Goal: Learn about a topic

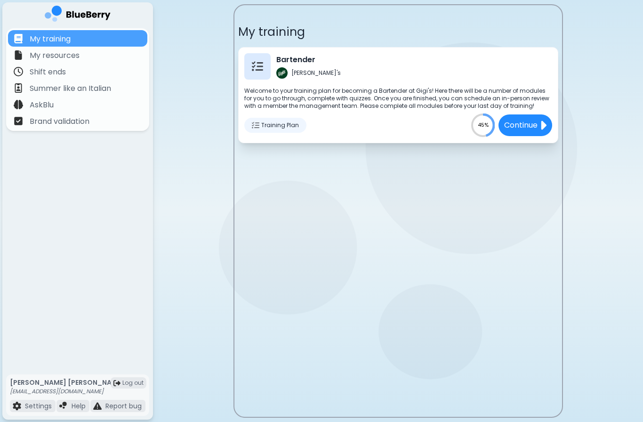
click at [285, 122] on span "Training Plan" at bounding box center [280, 125] width 38 height 8
click at [277, 130] on div "Training Plan" at bounding box center [275, 125] width 62 height 15
click at [541, 132] on img at bounding box center [542, 125] width 7 height 14
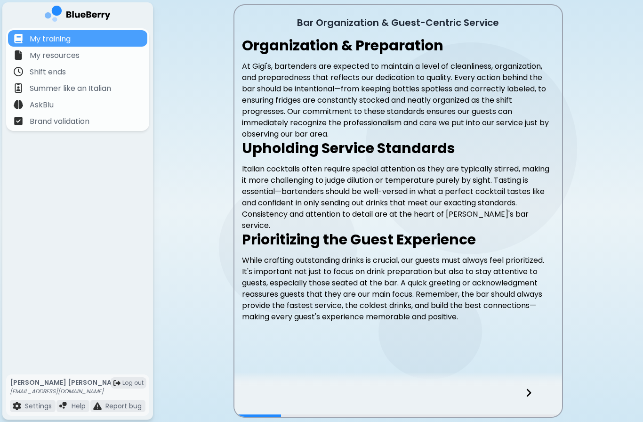
click at [531, 388] on icon at bounding box center [528, 392] width 7 height 10
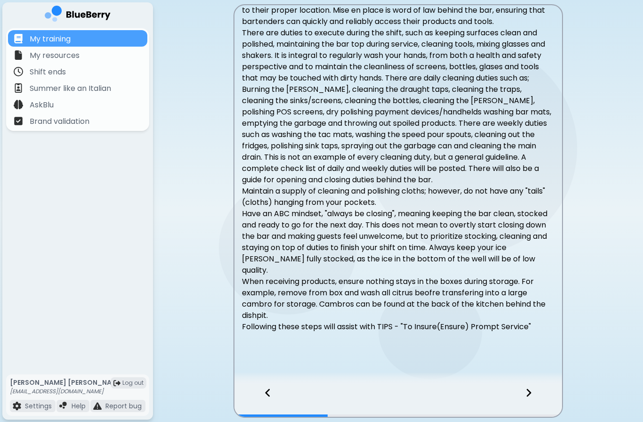
scroll to position [75, 0]
click at [531, 392] on icon at bounding box center [528, 392] width 7 height 10
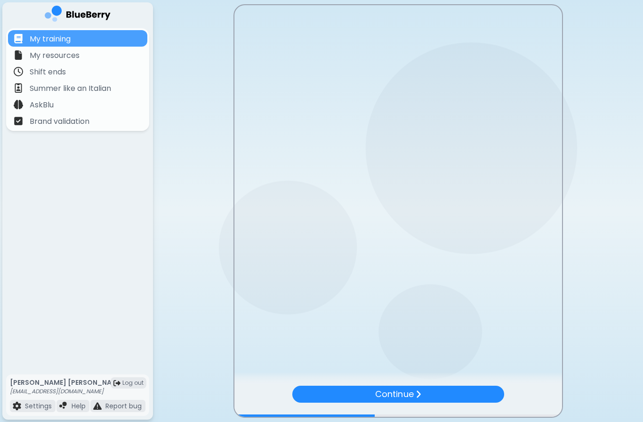
scroll to position [0, 0]
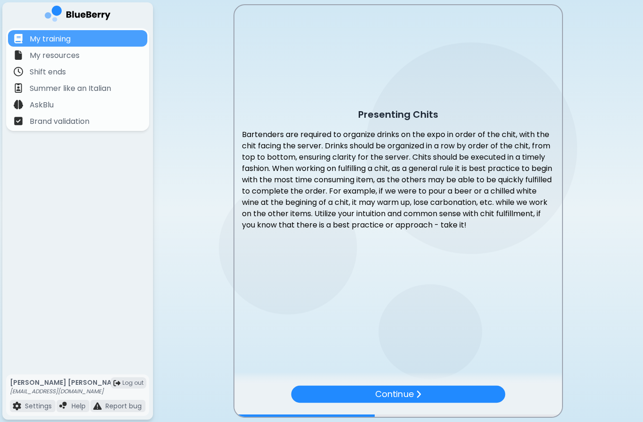
click at [473, 395] on div "Continue" at bounding box center [398, 393] width 214 height 17
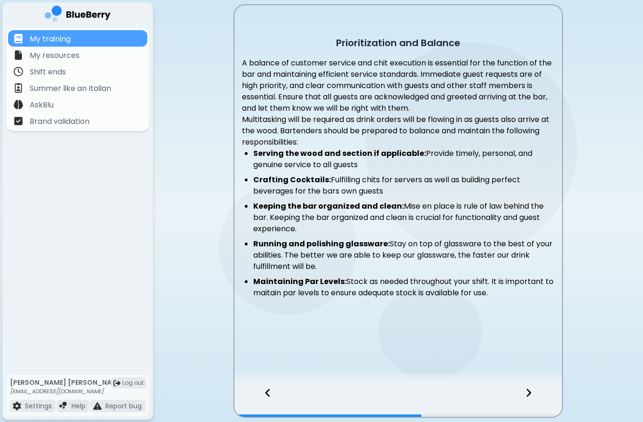
click at [539, 389] on div at bounding box center [534, 400] width 56 height 31
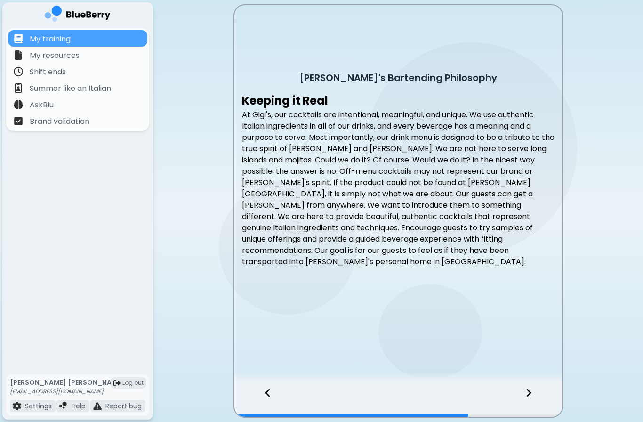
click at [537, 390] on div at bounding box center [534, 400] width 56 height 31
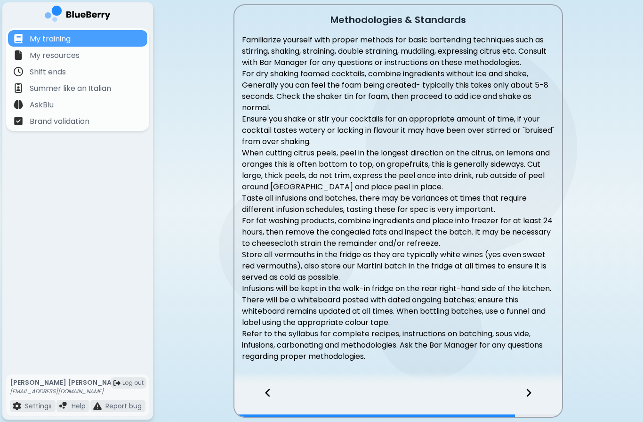
click at [533, 386] on div at bounding box center [534, 400] width 56 height 31
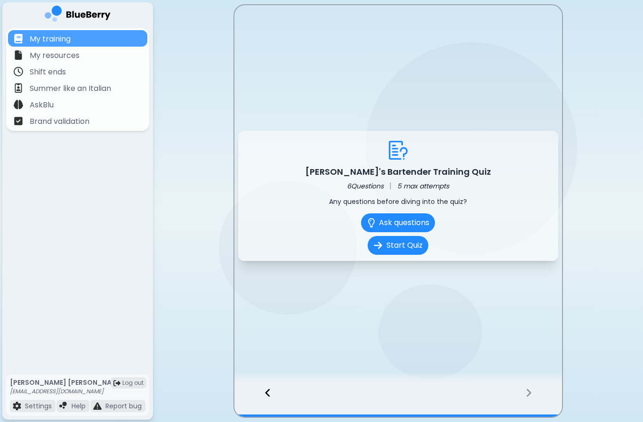
click at [414, 243] on button "Start Quiz" at bounding box center [398, 245] width 61 height 19
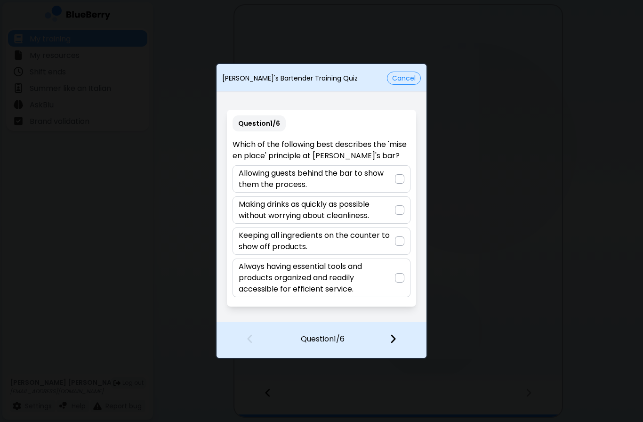
click at [392, 282] on p "Always having essential tools and products organized and readily accessible for…" at bounding box center [317, 278] width 156 height 34
click at [395, 337] on img at bounding box center [393, 338] width 7 height 10
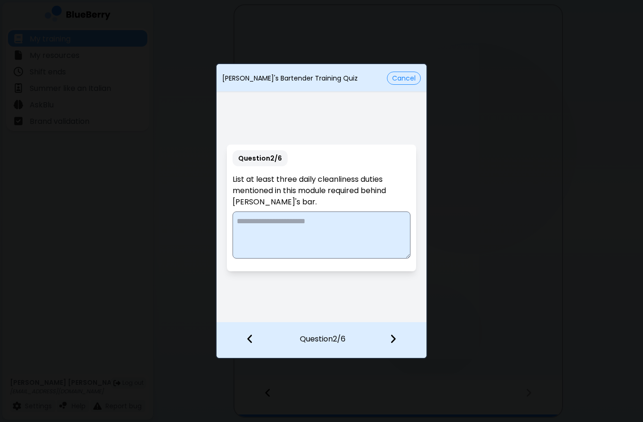
click at [406, 72] on button "Cancel" at bounding box center [404, 78] width 34 height 13
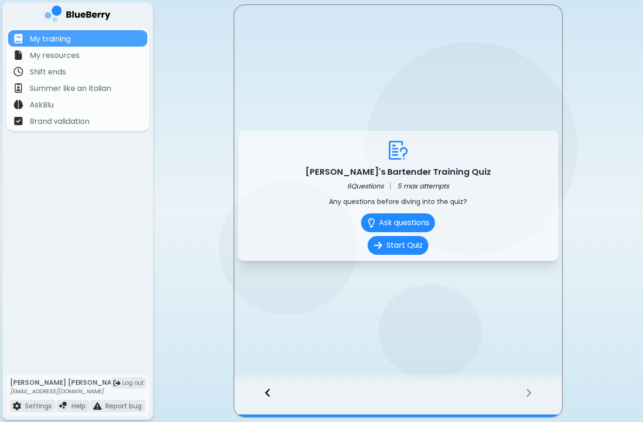
click at [38, 53] on p "My resources" at bounding box center [55, 55] width 50 height 11
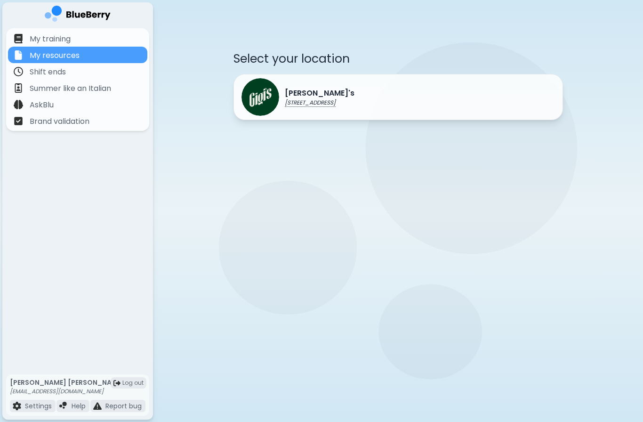
click at [250, 96] on img at bounding box center [260, 97] width 38 height 38
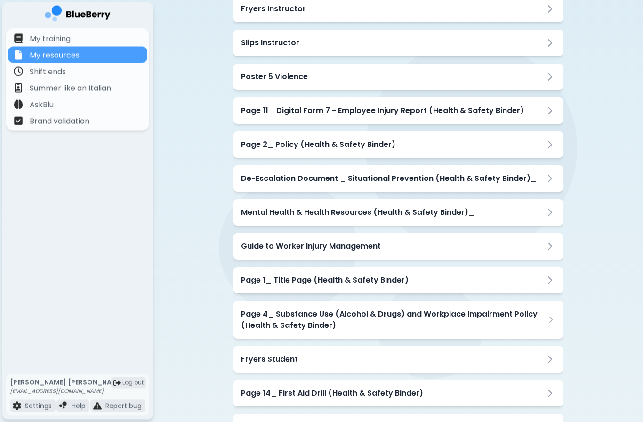
scroll to position [592, 0]
click at [241, 156] on div "Page 2_ Policy (Health & Safety Binder)" at bounding box center [397, 144] width 329 height 26
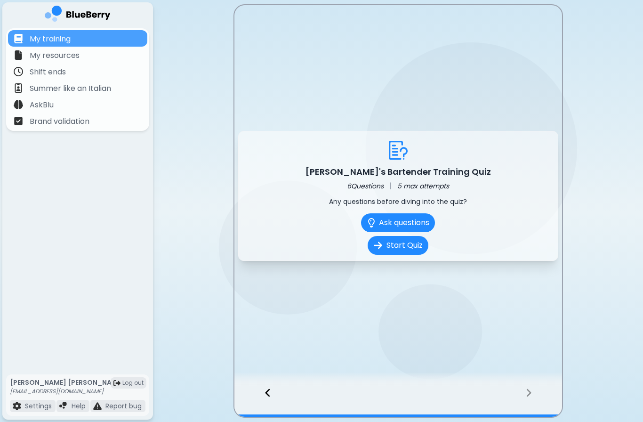
click at [38, 91] on p "Summer like an Italian" at bounding box center [70, 88] width 81 height 11
